Goal: Information Seeking & Learning: Learn about a topic

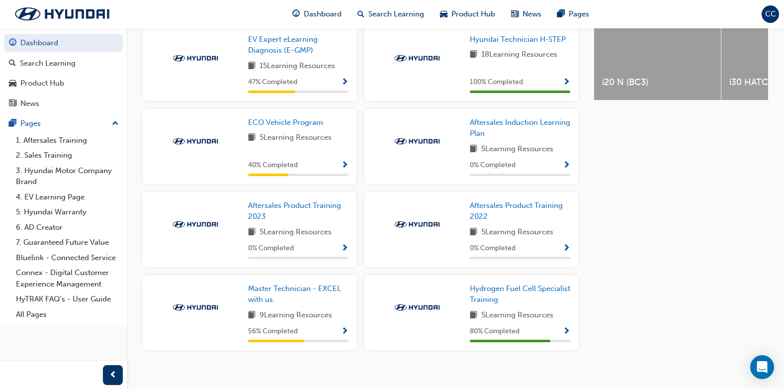
scroll to position [447, 0]
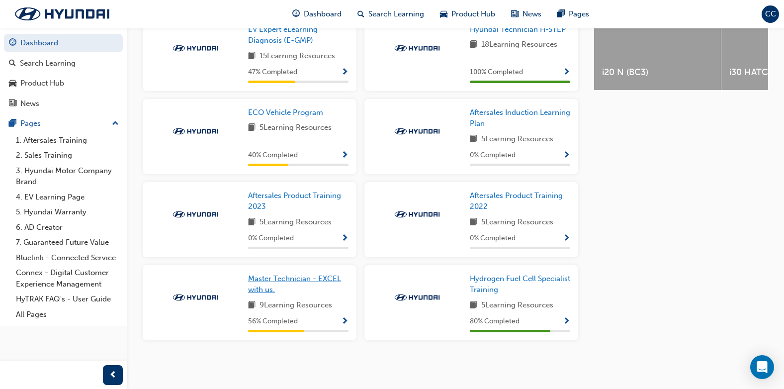
click at [284, 280] on span "Master Technician - EXCEL with us." at bounding box center [294, 284] width 93 height 20
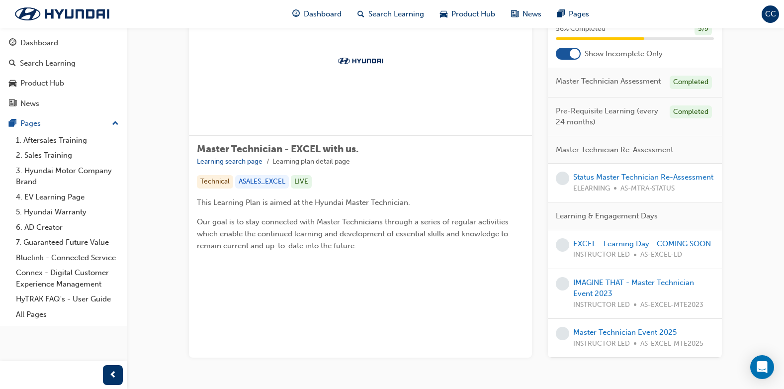
scroll to position [65, 0]
click at [502, 182] on link "Status Master Technician Re-Assessment" at bounding box center [644, 177] width 140 height 9
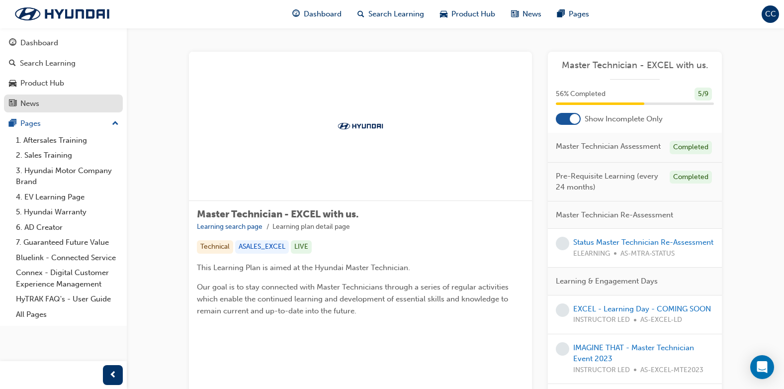
click at [26, 102] on div "News" at bounding box center [29, 103] width 19 height 11
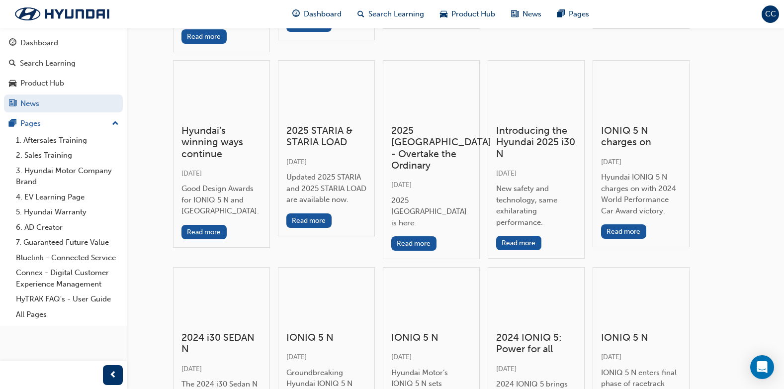
scroll to position [249, 0]
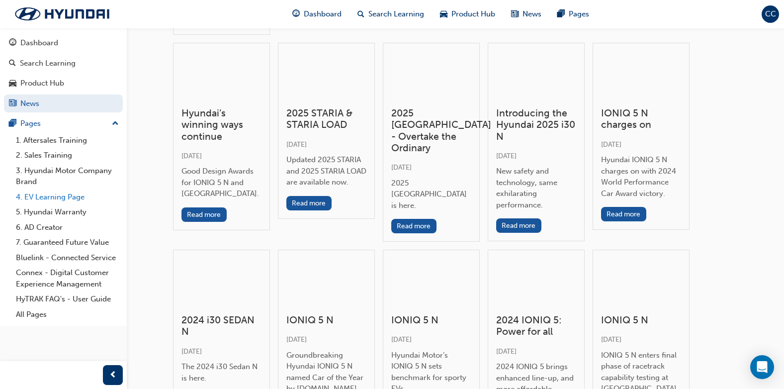
click at [37, 197] on link "4. EV Learning Page" at bounding box center [67, 197] width 111 height 15
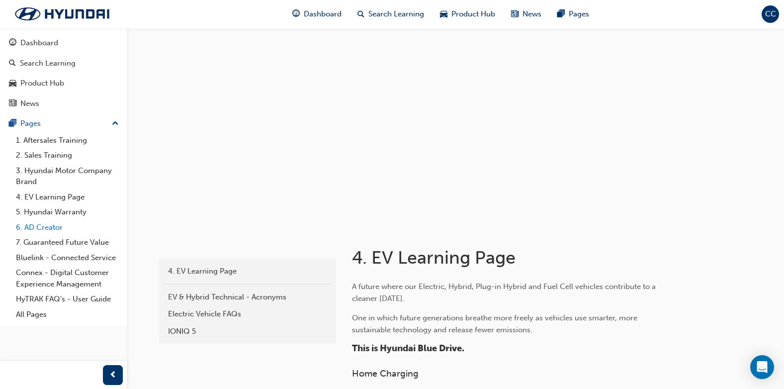
click at [34, 227] on link "6. AD Creator" at bounding box center [67, 227] width 111 height 15
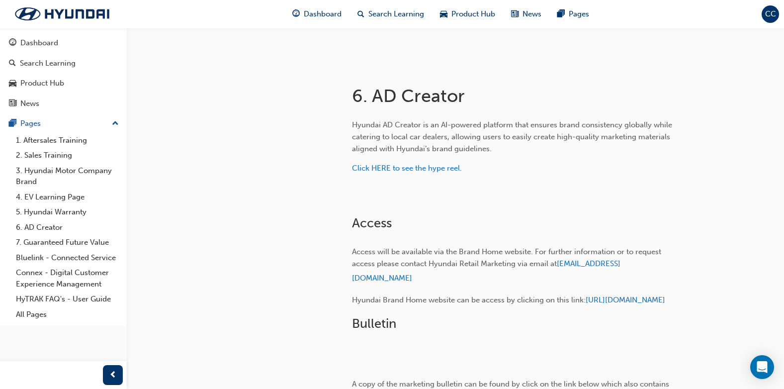
scroll to position [149, 0]
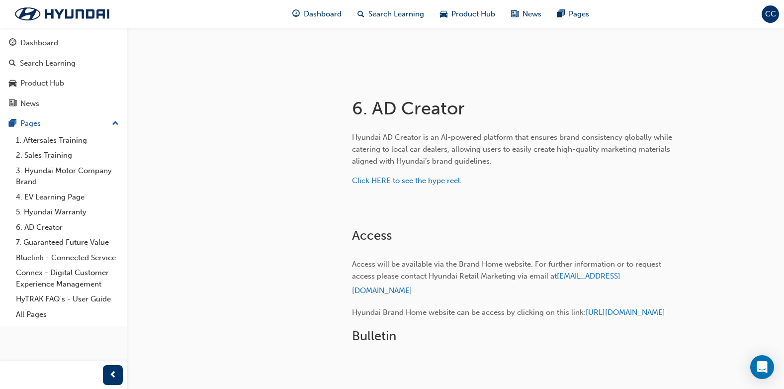
click at [352, 217] on img at bounding box center [352, 217] width 0 height 0
click at [409, 180] on span "Click HERE to see the hype reel." at bounding box center [407, 180] width 110 height 9
